Goal: Task Accomplishment & Management: Use online tool/utility

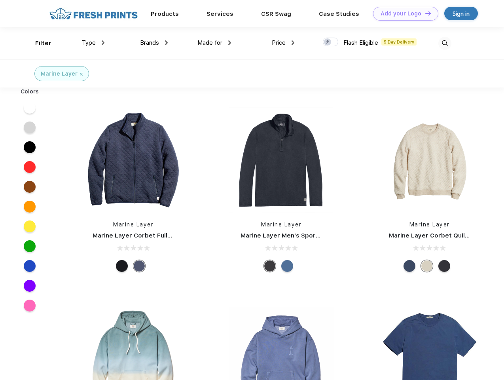
click at [403, 13] on link "Add your Logo Design Tool" at bounding box center [405, 14] width 65 height 14
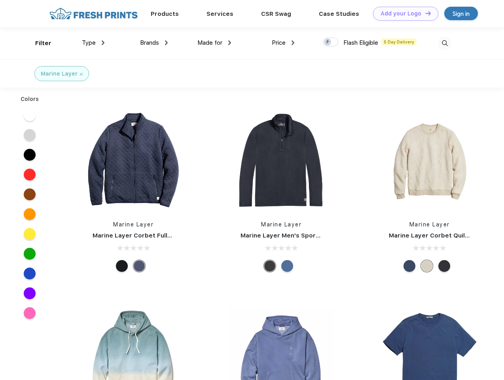
click at [0, 0] on div "Design Tool" at bounding box center [0, 0] width 0 height 0
click at [425, 13] on link "Add your Logo Design Tool" at bounding box center [405, 14] width 65 height 14
click at [38, 43] on div "Filter" at bounding box center [43, 43] width 16 height 9
click at [93, 43] on span "Type" at bounding box center [89, 42] width 14 height 7
click at [154, 43] on span "Brands" at bounding box center [149, 42] width 19 height 7
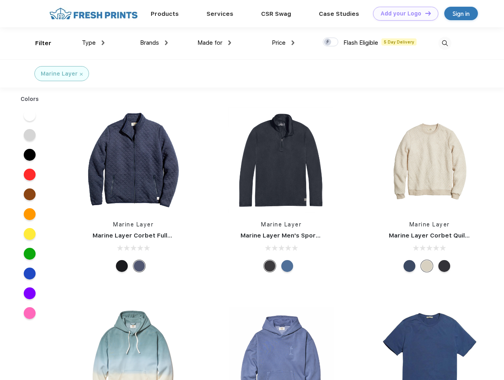
click at [214, 43] on span "Made for" at bounding box center [209, 42] width 25 height 7
click at [283, 43] on span "Price" at bounding box center [279, 42] width 14 height 7
click at [331, 42] on div at bounding box center [330, 42] width 15 height 9
click at [328, 42] on input "checkbox" at bounding box center [325, 39] width 5 height 5
click at [445, 43] on img at bounding box center [444, 43] width 13 height 13
